Goal: Find specific page/section

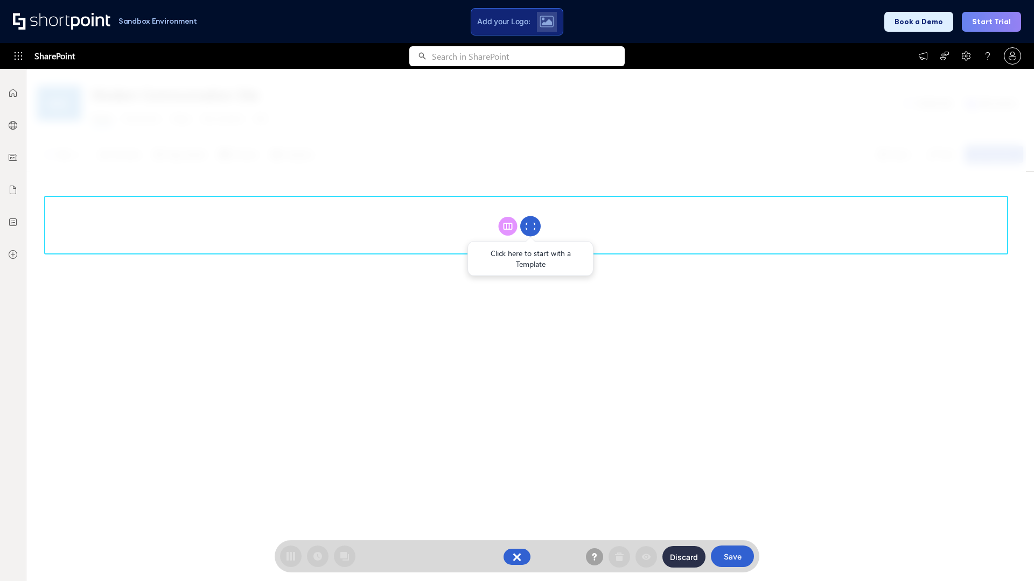
click at [530, 226] on circle at bounding box center [530, 226] width 20 height 20
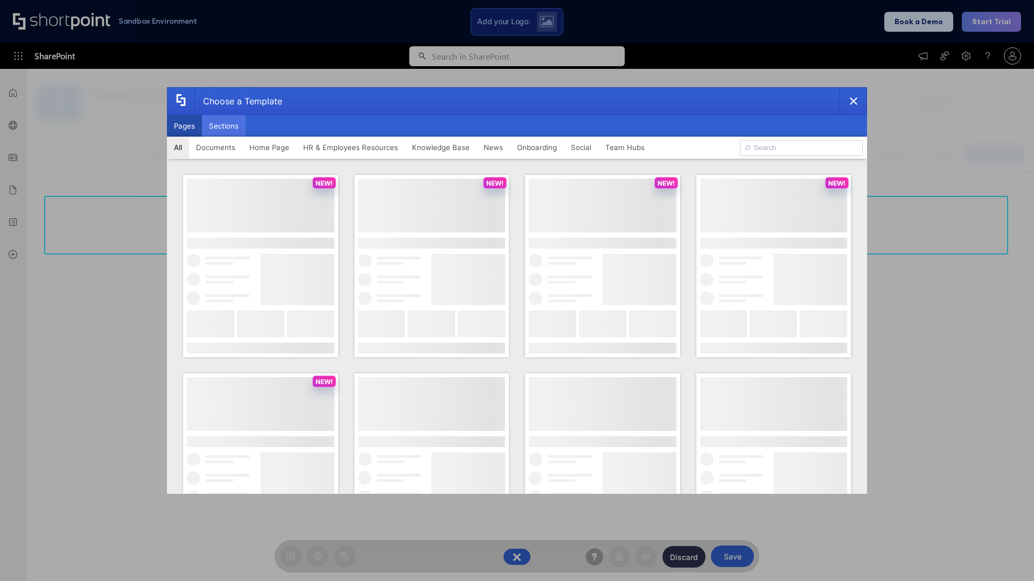
click at [223, 126] on button "Sections" at bounding box center [224, 126] width 44 height 22
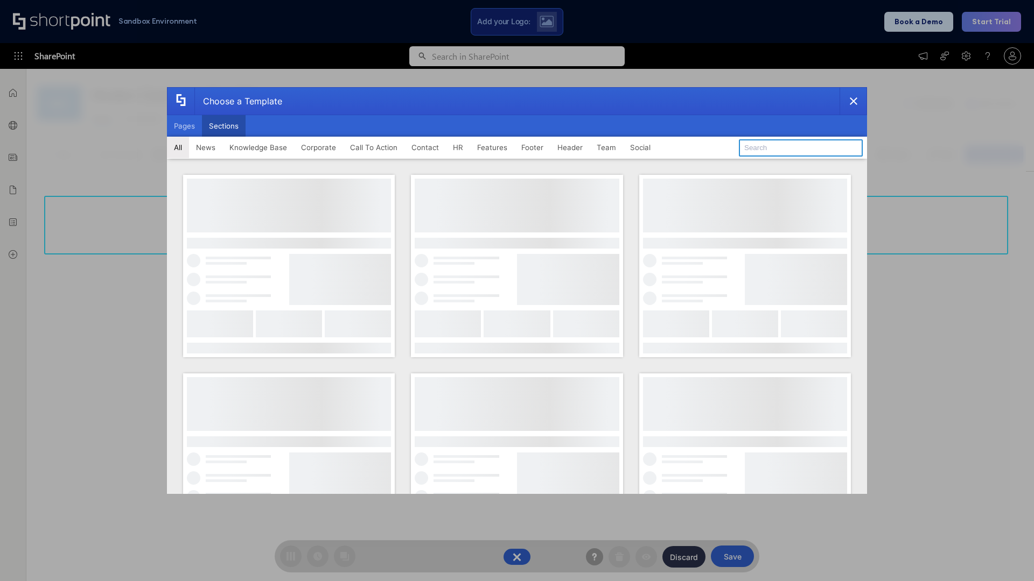
type input "Features Kit 6"
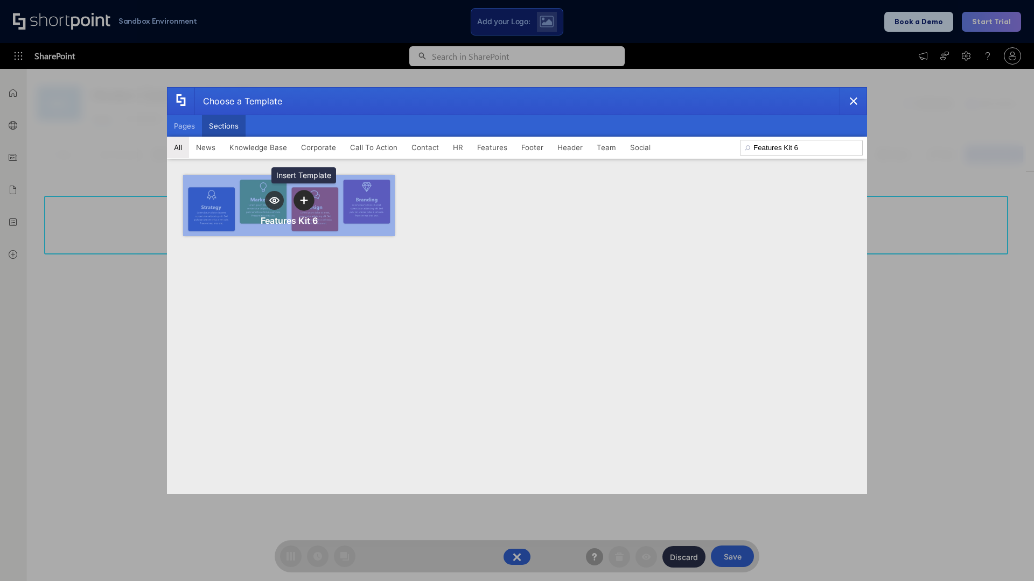
click at [304, 200] on icon "template selector" at bounding box center [304, 201] width 8 height 8
